Goal: Contribute content

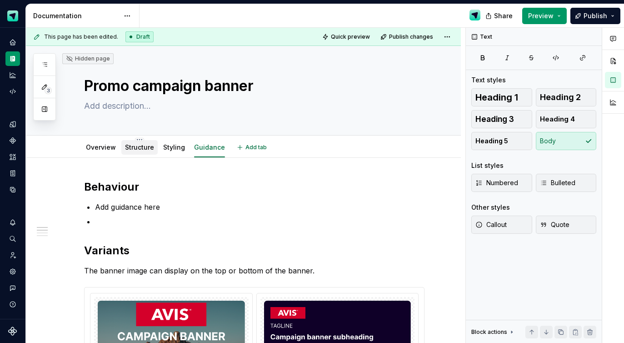
click at [142, 145] on link "Structure" at bounding box center [139, 147] width 29 height 8
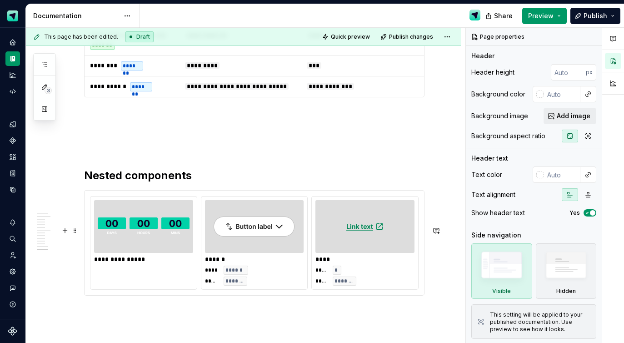
scroll to position [4682, 0]
click at [137, 152] on p at bounding box center [254, 146] width 340 height 11
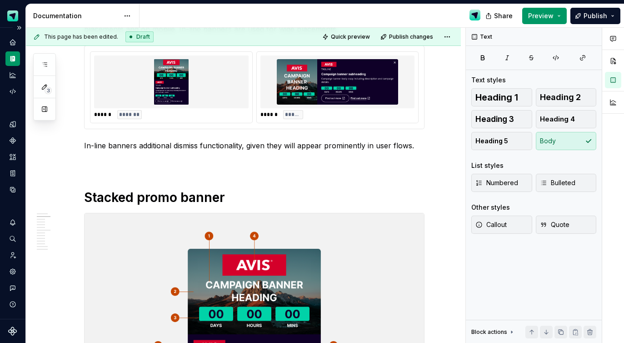
scroll to position [187, 0]
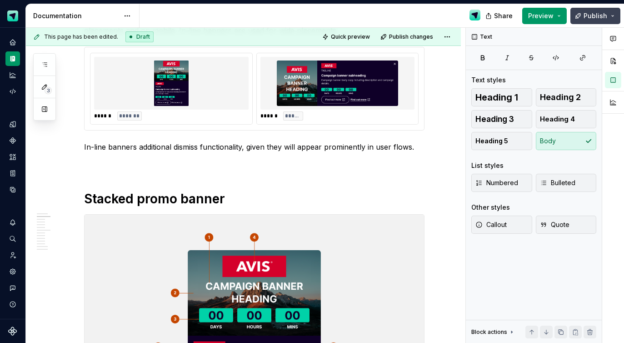
click at [595, 13] on span "Publish" at bounding box center [595, 15] width 24 height 9
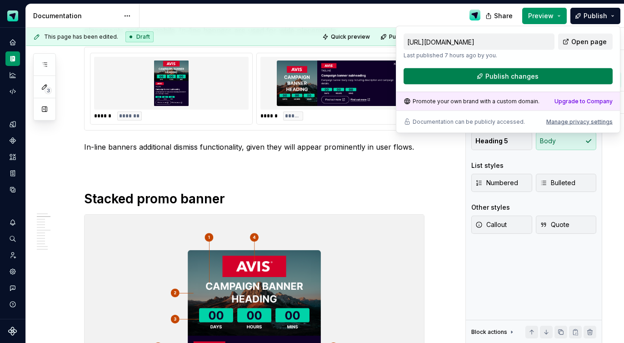
click at [561, 74] on button "Publish changes" at bounding box center [507, 76] width 209 height 16
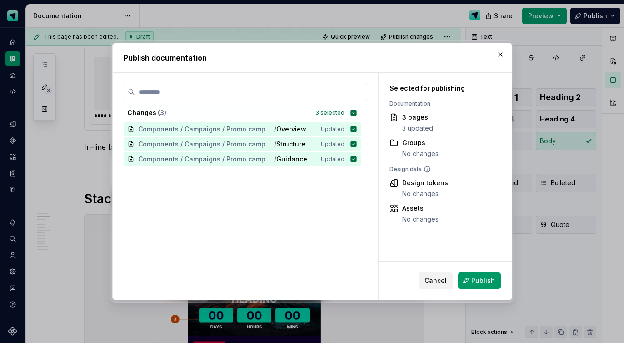
click at [479, 283] on span "Publish" at bounding box center [483, 280] width 24 height 9
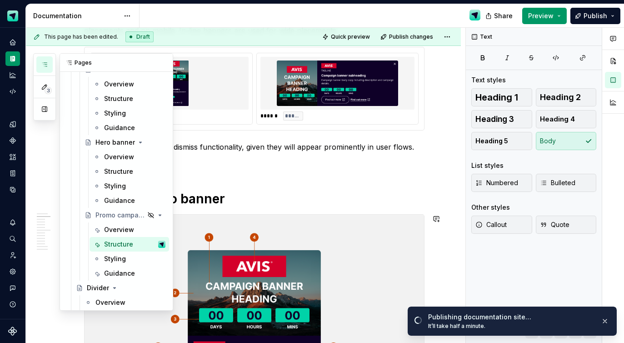
scroll to position [224, 0]
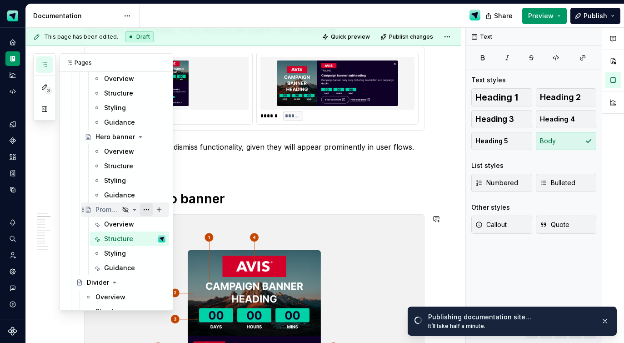
click at [146, 210] on button "Page tree" at bounding box center [146, 209] width 13 height 13
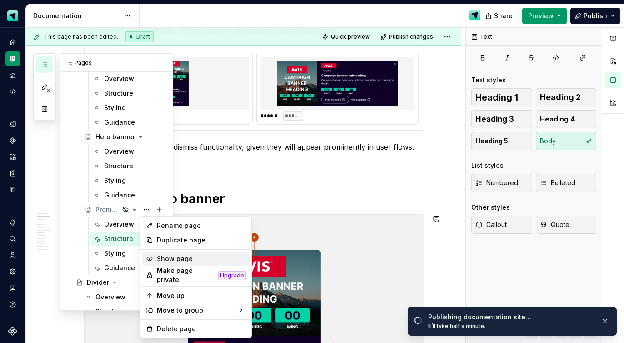
click at [179, 260] on div "Show page" at bounding box center [201, 258] width 89 height 9
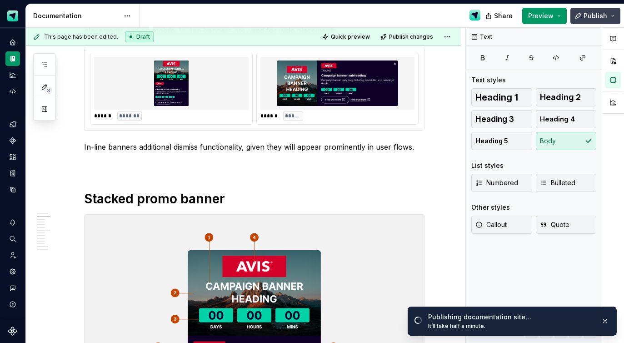
click at [595, 19] on span "Publish" at bounding box center [595, 15] width 24 height 9
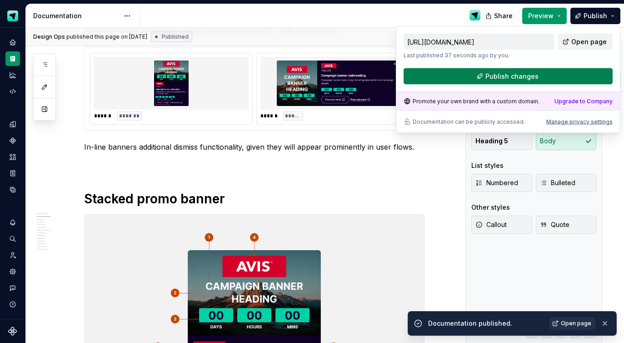
click at [510, 78] on span "Publish changes" at bounding box center [511, 76] width 53 height 9
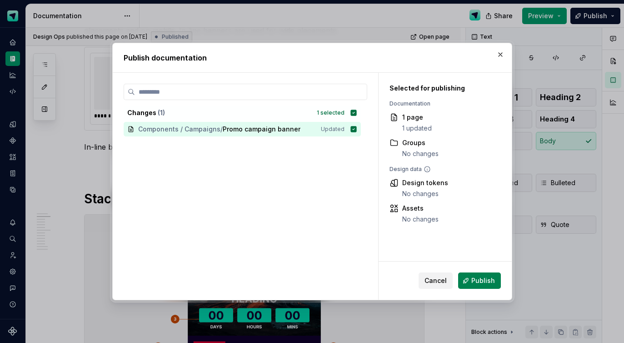
click at [483, 282] on span "Publish" at bounding box center [483, 280] width 24 height 9
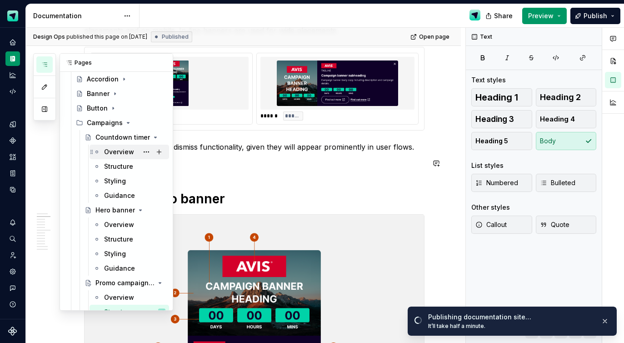
scroll to position [136, 0]
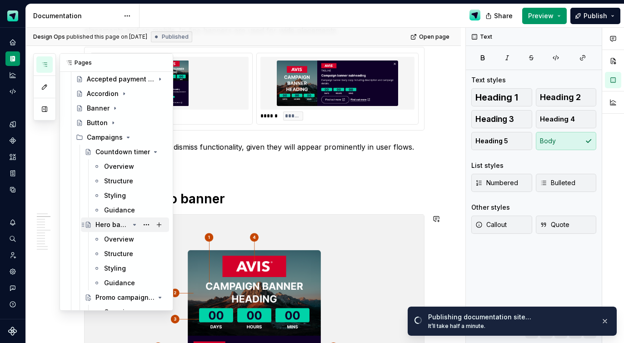
click at [123, 222] on div "Hero banner" at bounding box center [112, 224] width 34 height 9
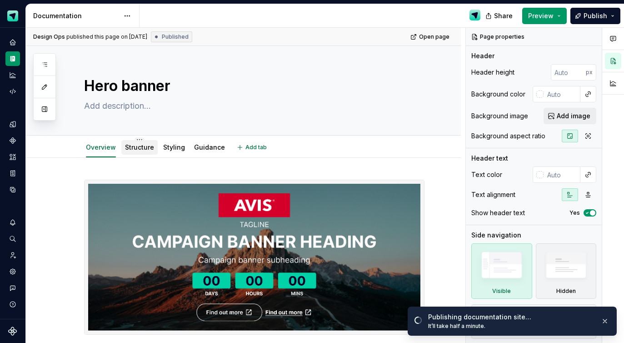
click at [138, 144] on link "Structure" at bounding box center [139, 147] width 29 height 8
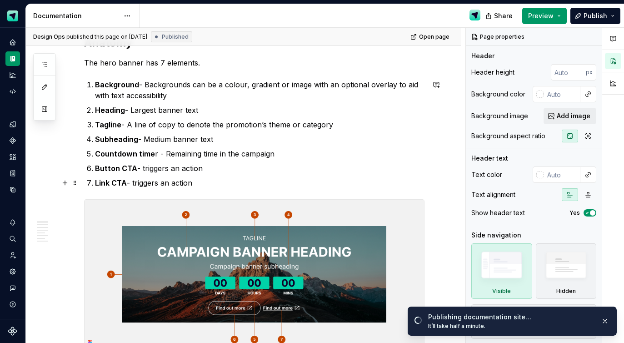
scroll to position [147, 0]
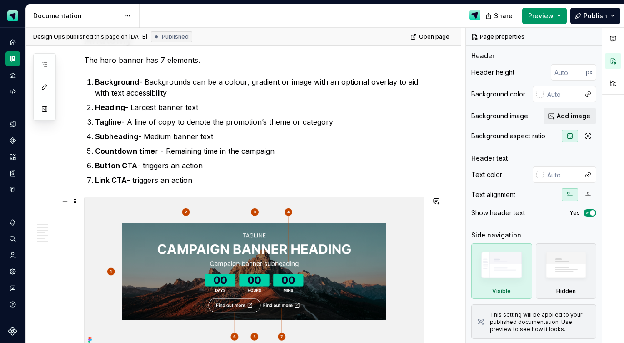
click at [190, 260] on img at bounding box center [253, 271] width 339 height 149
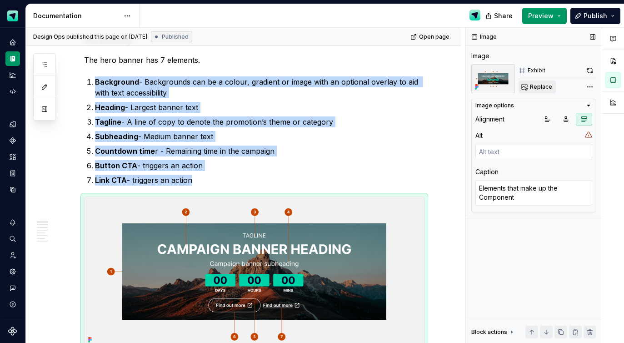
click at [534, 89] on span "Replace" at bounding box center [541, 86] width 22 height 7
type textarea "*"
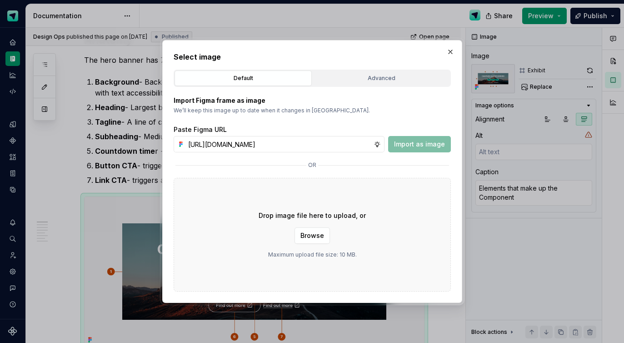
scroll to position [0, 250]
type input "[URL][DOMAIN_NAME]"
click at [426, 147] on span "Import as image" at bounding box center [419, 143] width 51 height 9
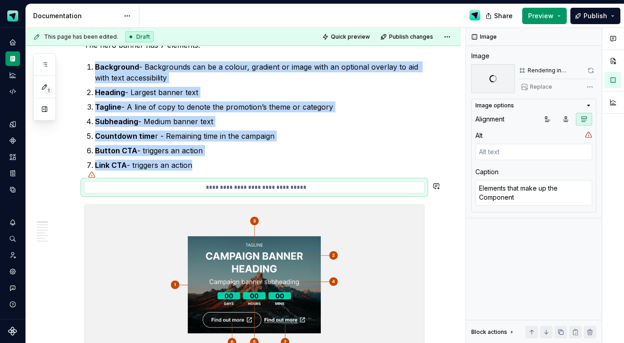
scroll to position [135, 0]
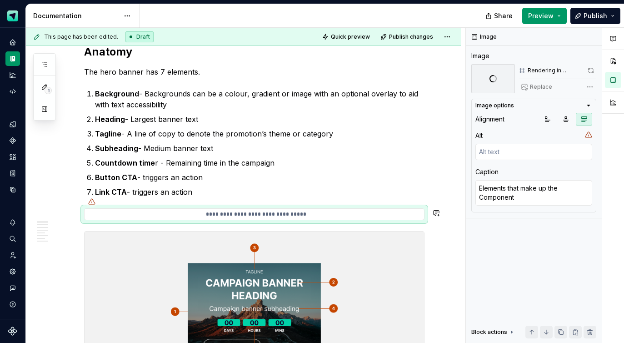
type textarea "*"
